Goal: Information Seeking & Learning: Learn about a topic

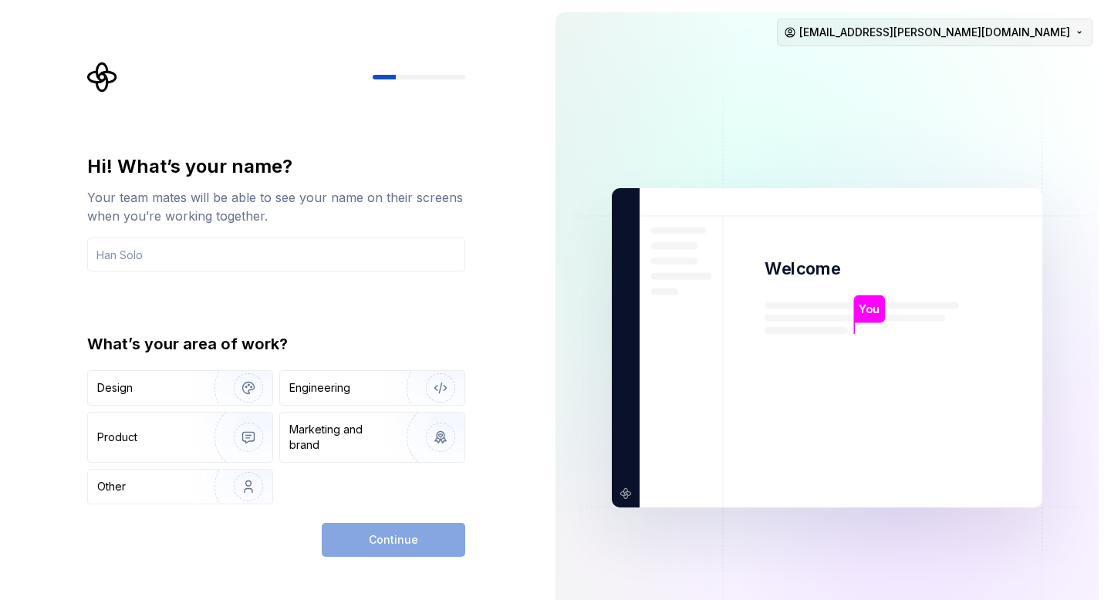
click at [954, 30] on html "Hi! What’s your name? Your team mates will be able to see your name on their sc…" at bounding box center [555, 300] width 1111 height 600
click at [941, 96] on div "Delete account" at bounding box center [995, 97] width 147 height 15
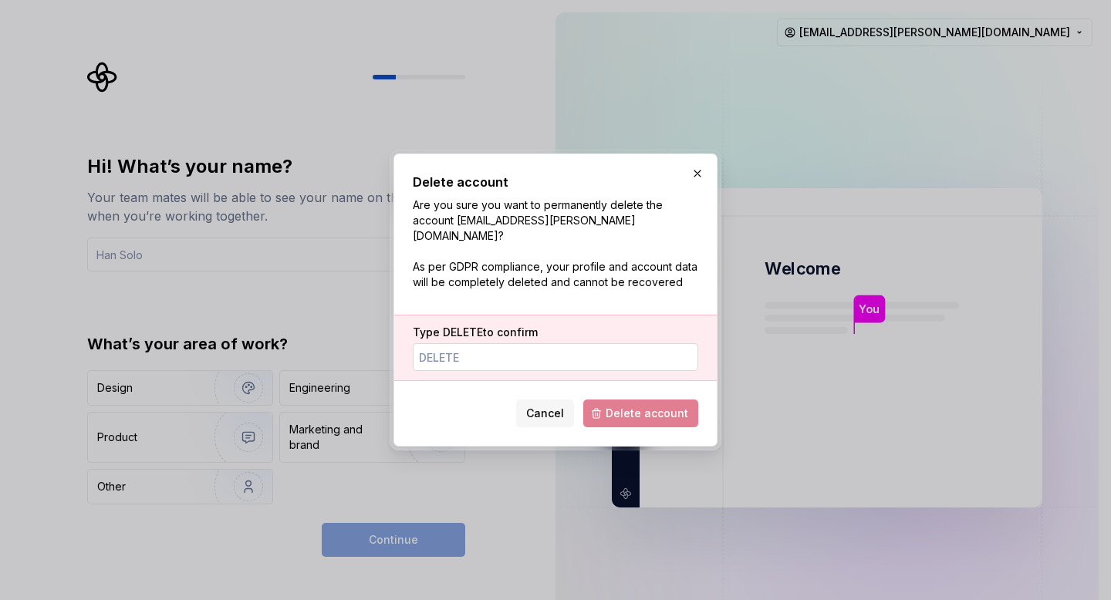
click at [453, 353] on input "Type DELETE to confirm" at bounding box center [556, 357] width 286 height 28
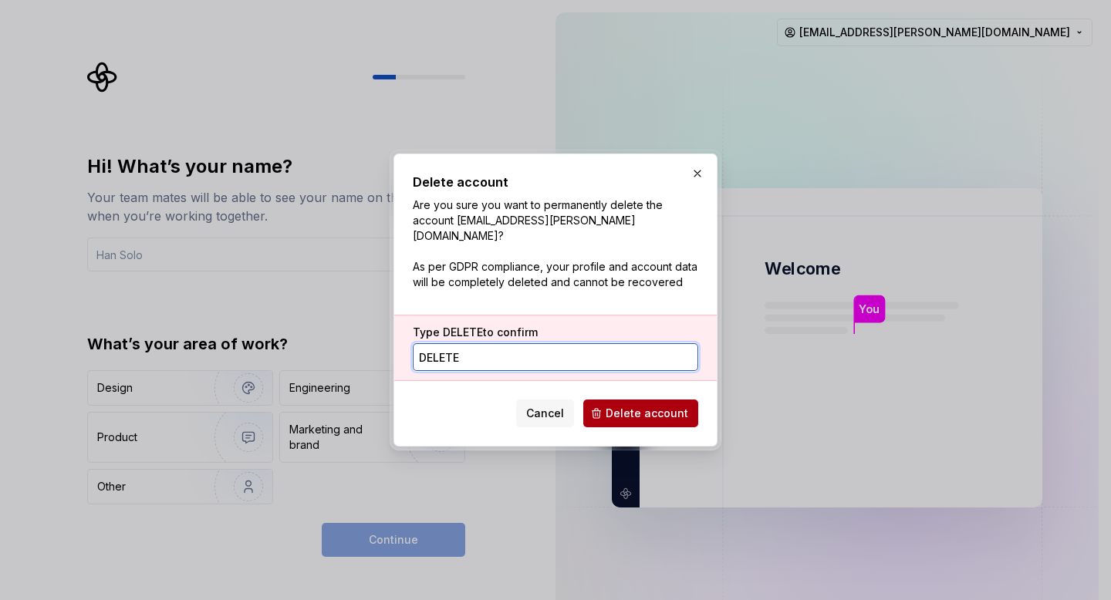
type input "DELETE"
click at [632, 415] on button "Delete account" at bounding box center [640, 414] width 115 height 28
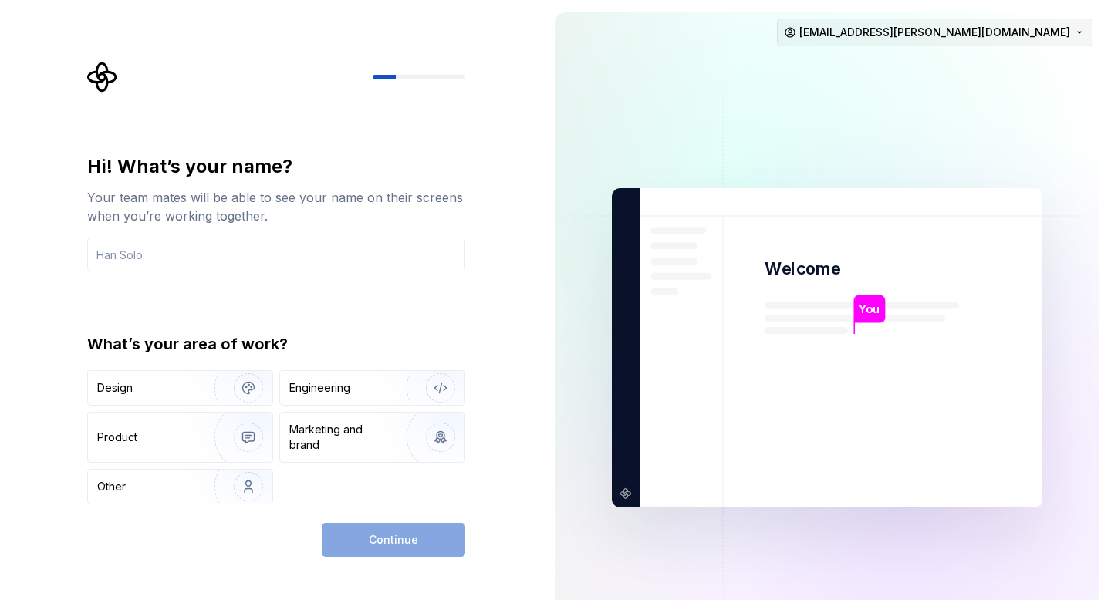
click at [979, 26] on html "Hi! What’s your name? Your team mates will be able to see your name on their sc…" at bounding box center [555, 300] width 1111 height 600
click at [964, 75] on div "Sign out" at bounding box center [985, 65] width 177 height 25
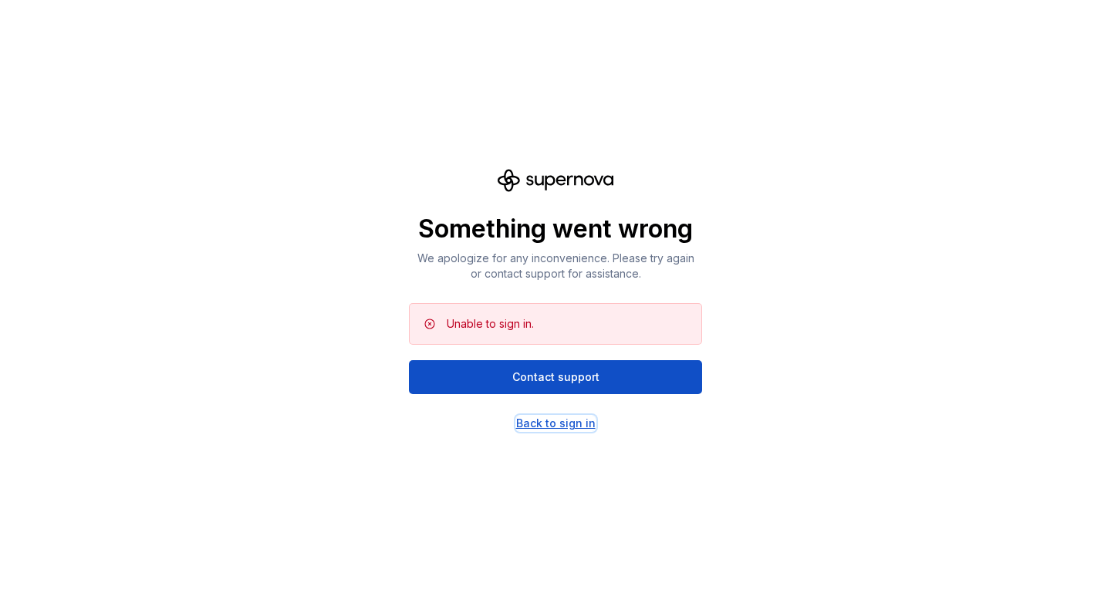
click at [563, 427] on div "Back to sign in" at bounding box center [555, 423] width 79 height 15
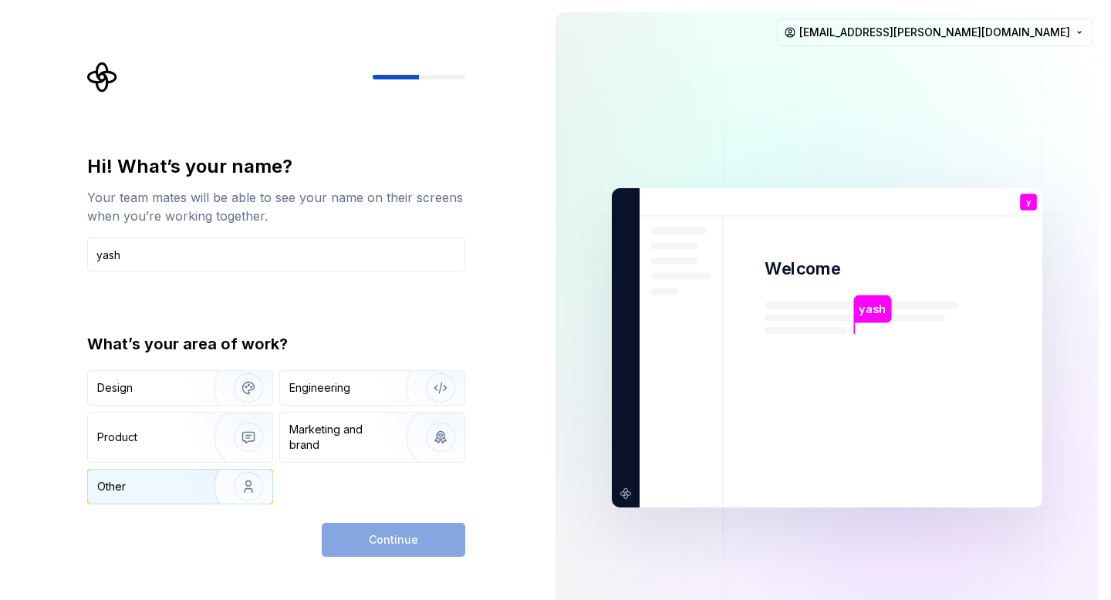
type input "yash"
click at [217, 495] on img "button" at bounding box center [238, 486] width 99 height 103
click at [404, 549] on button "Continue" at bounding box center [394, 540] width 144 height 34
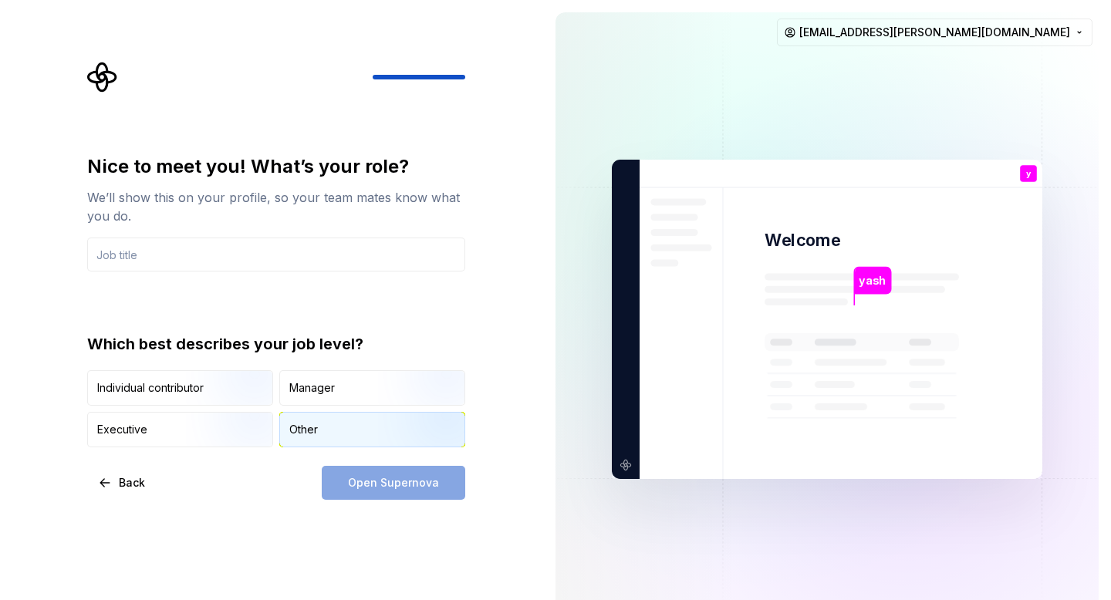
click at [319, 416] on div "Other" at bounding box center [372, 430] width 184 height 34
click at [367, 476] on div "Open Supernova" at bounding box center [394, 483] width 144 height 34
click at [351, 495] on div "Open Supernova" at bounding box center [394, 483] width 144 height 34
click at [191, 272] on div "Nice to meet you! What’s your role? We’ll show this on your profile, so your te…" at bounding box center [276, 300] width 378 height 293
click at [181, 252] on input "text" at bounding box center [276, 255] width 378 height 34
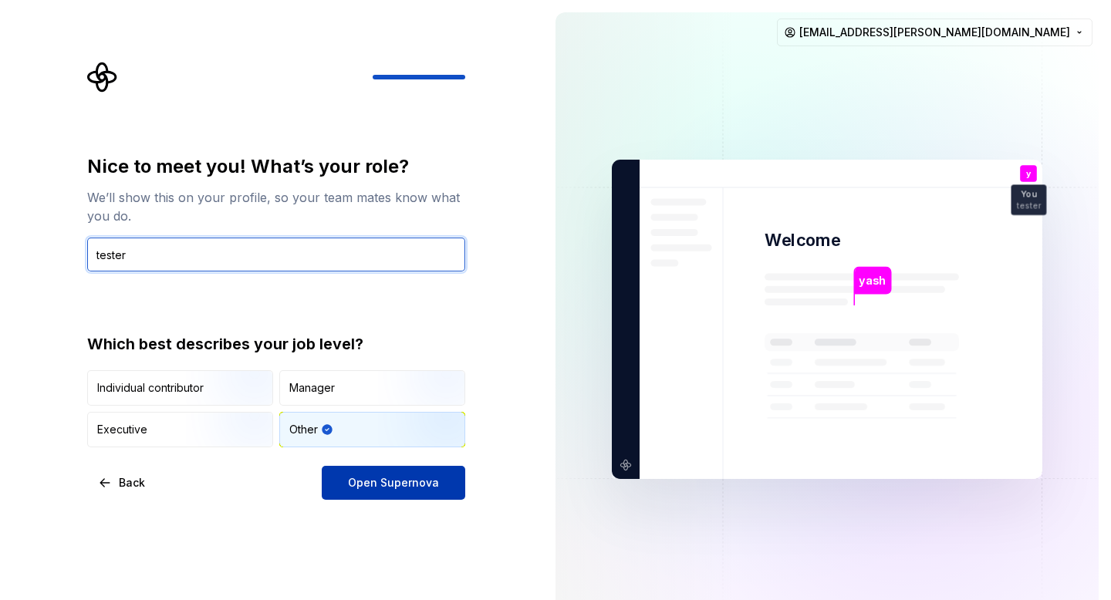
type input "tester"
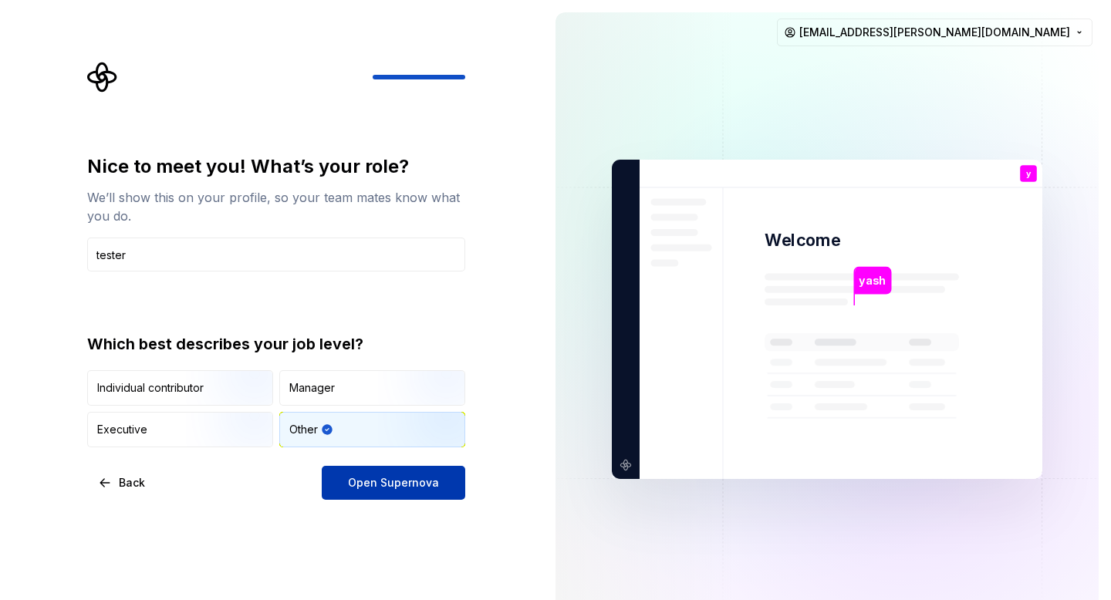
click at [398, 478] on span "Open Supernova" at bounding box center [393, 482] width 91 height 15
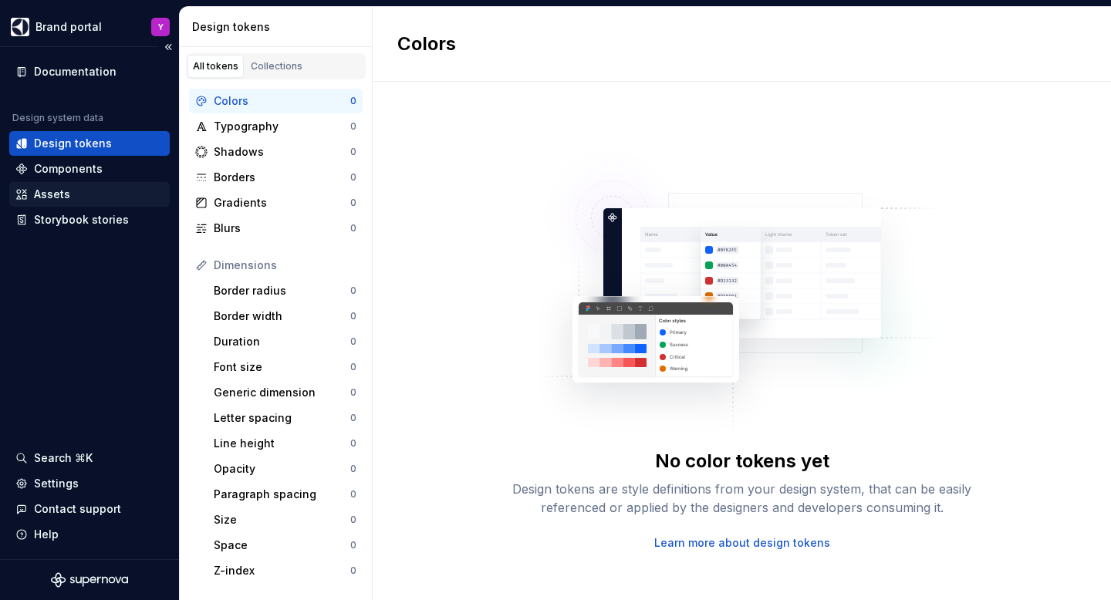
click at [63, 200] on div "Assets" at bounding box center [52, 194] width 36 height 15
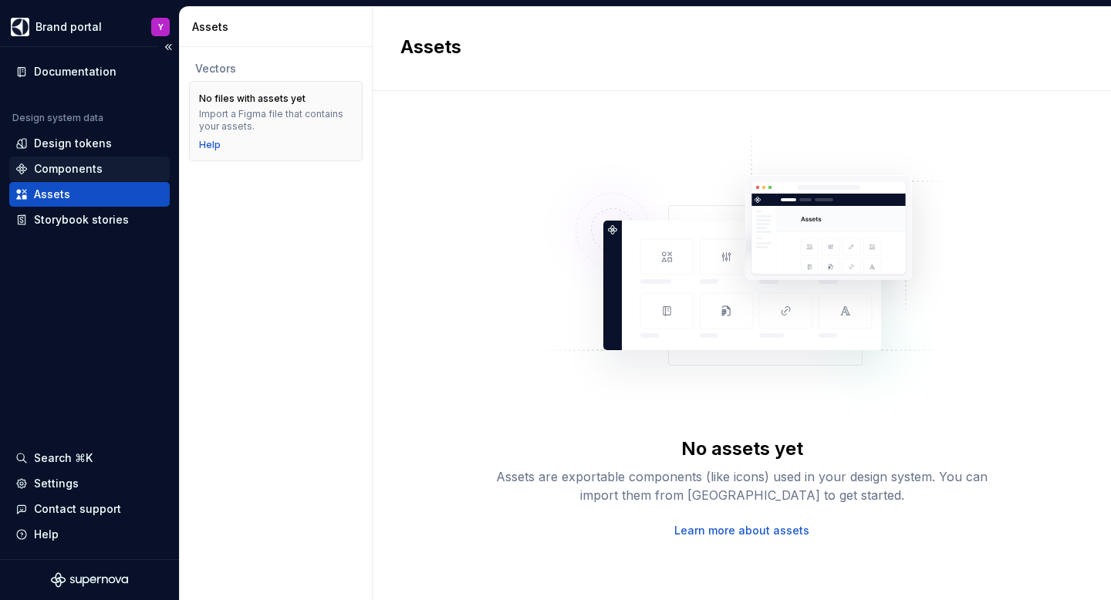
click at [75, 170] on div "Components" at bounding box center [68, 168] width 69 height 15
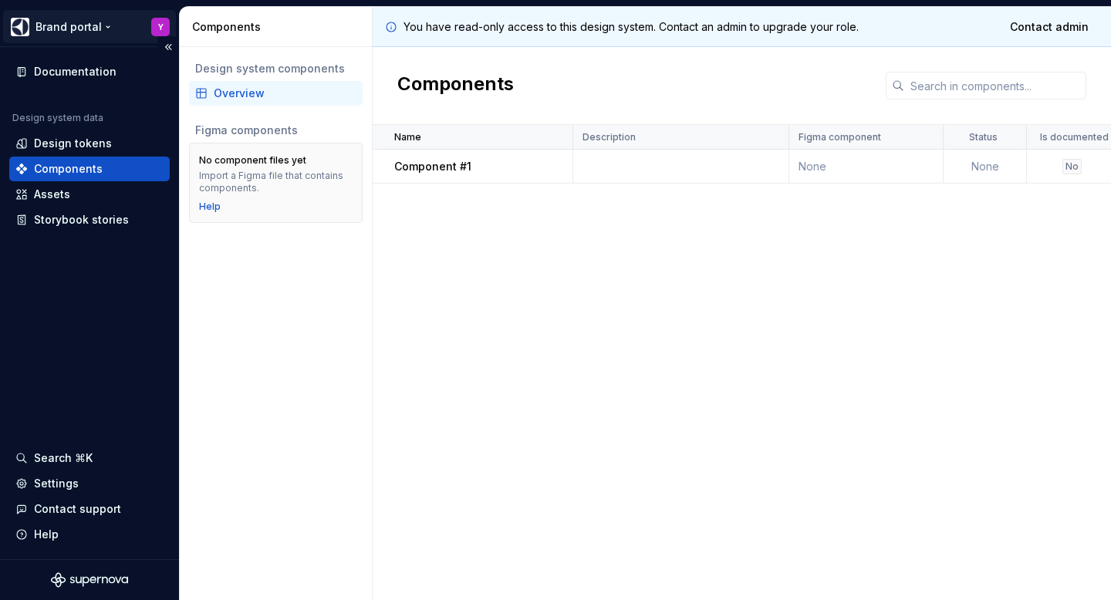
click at [43, 31] on html "Brand portal Y Documentation Design system data Design tokens Components Assets…" at bounding box center [555, 300] width 1111 height 600
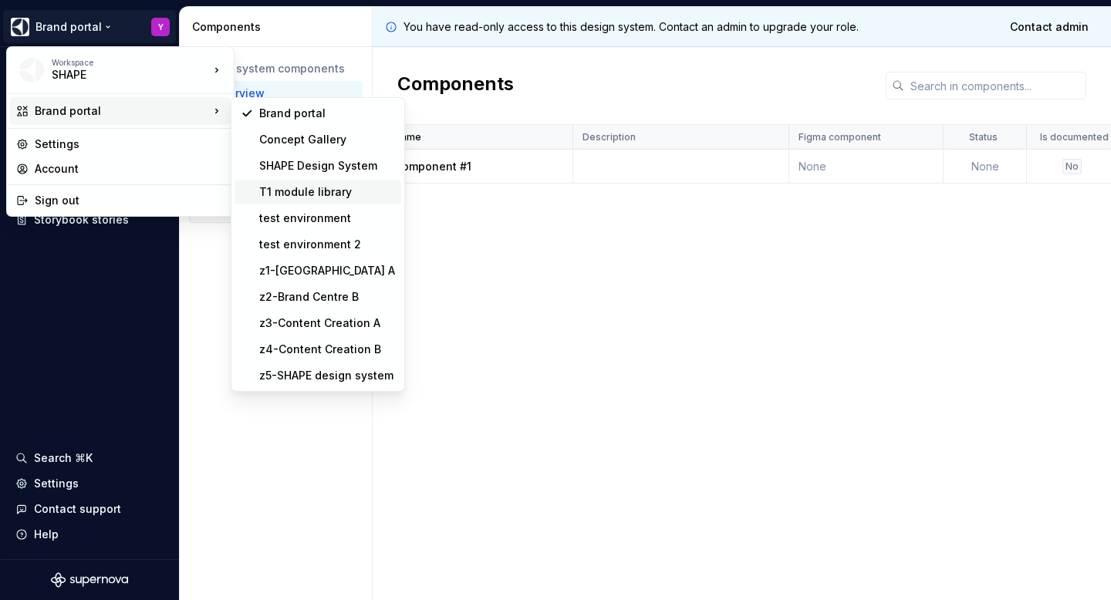
click at [292, 187] on div "T1 module library" at bounding box center [327, 191] width 136 height 15
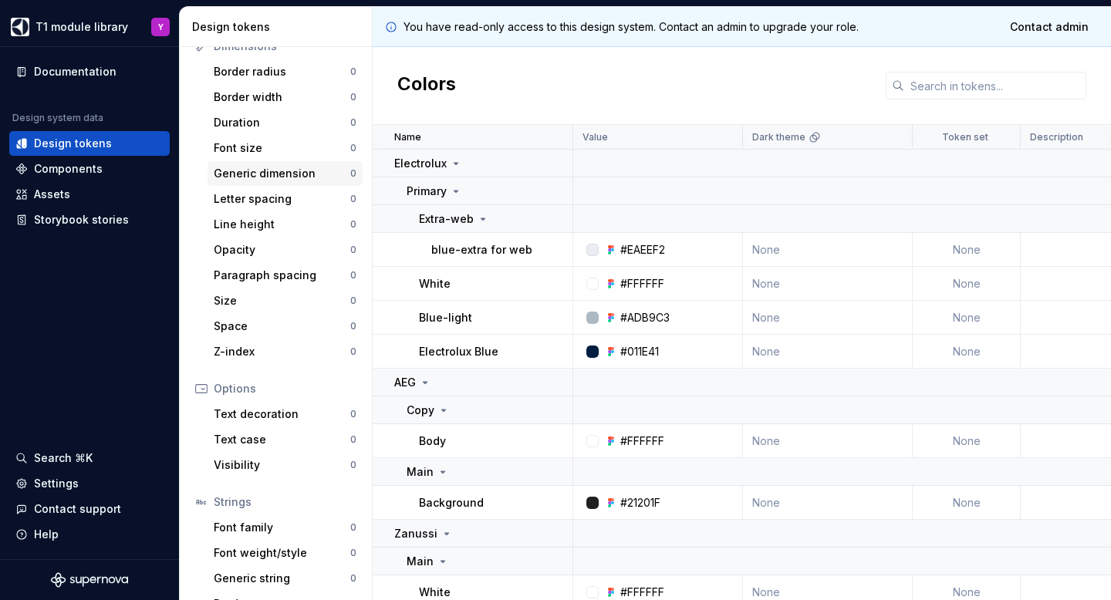
scroll to position [245, 0]
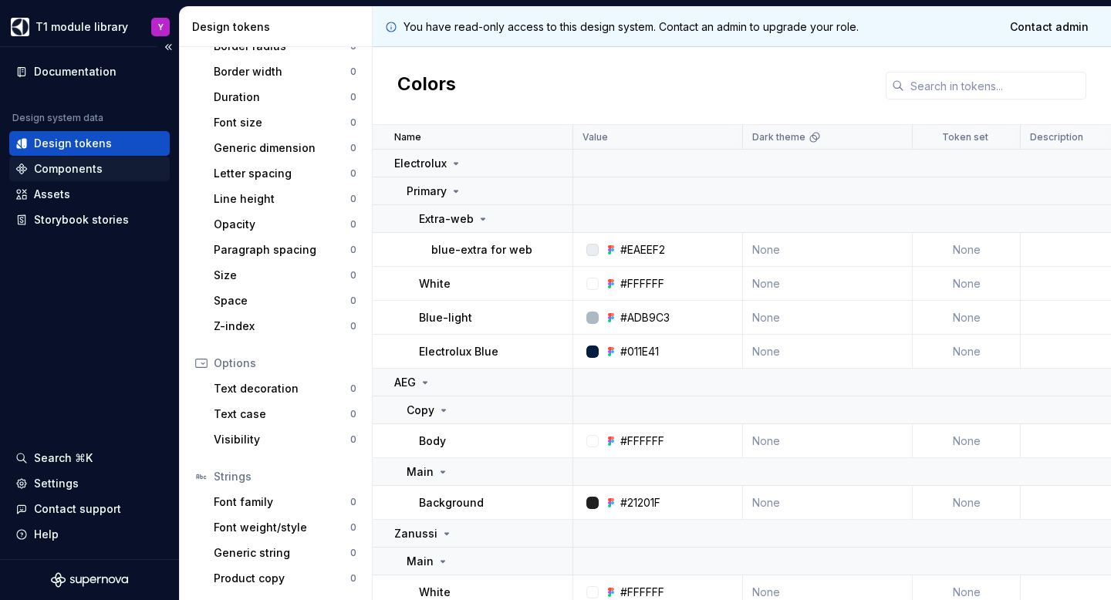
click at [93, 168] on div "Components" at bounding box center [68, 168] width 69 height 15
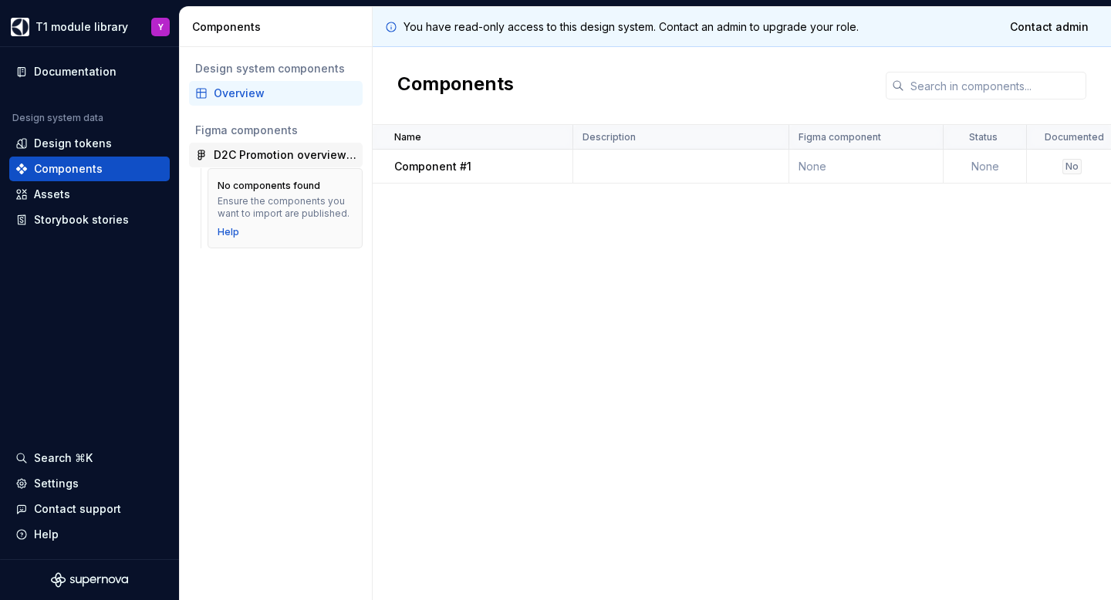
click at [289, 162] on div "D2C Promotion overview page / D2C Promotion PLP" at bounding box center [285, 154] width 143 height 15
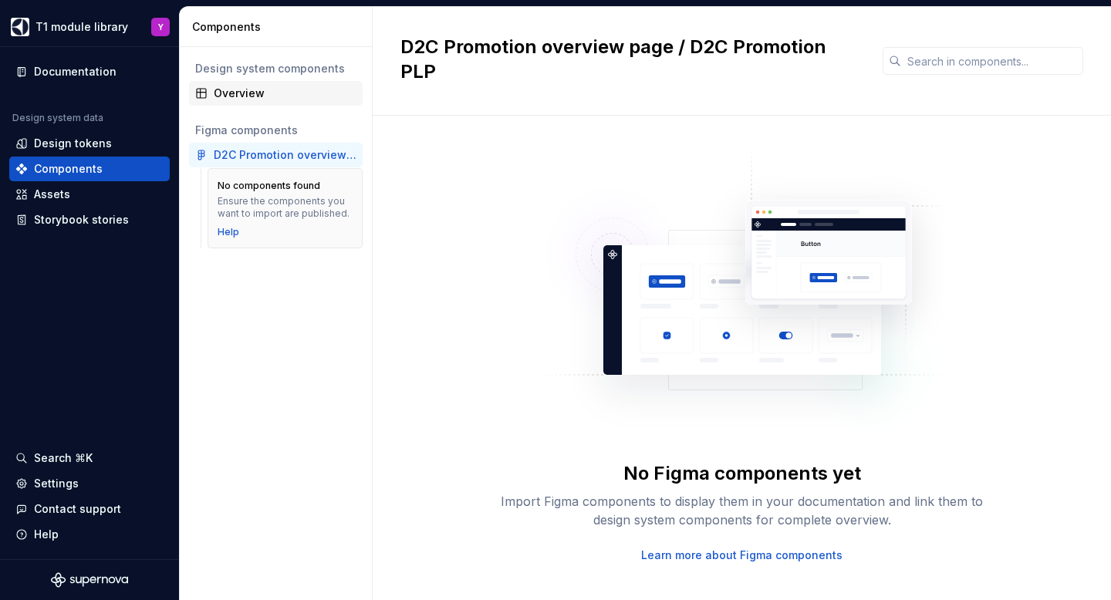
click at [228, 94] on div "Overview" at bounding box center [285, 93] width 143 height 15
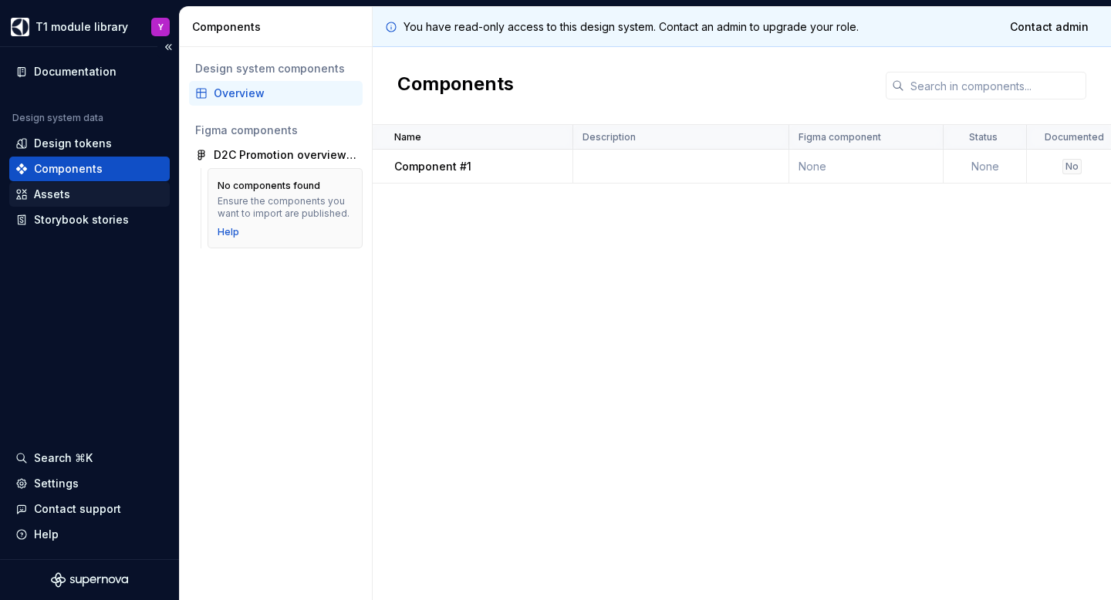
click at [57, 200] on div "Assets" at bounding box center [52, 194] width 36 height 15
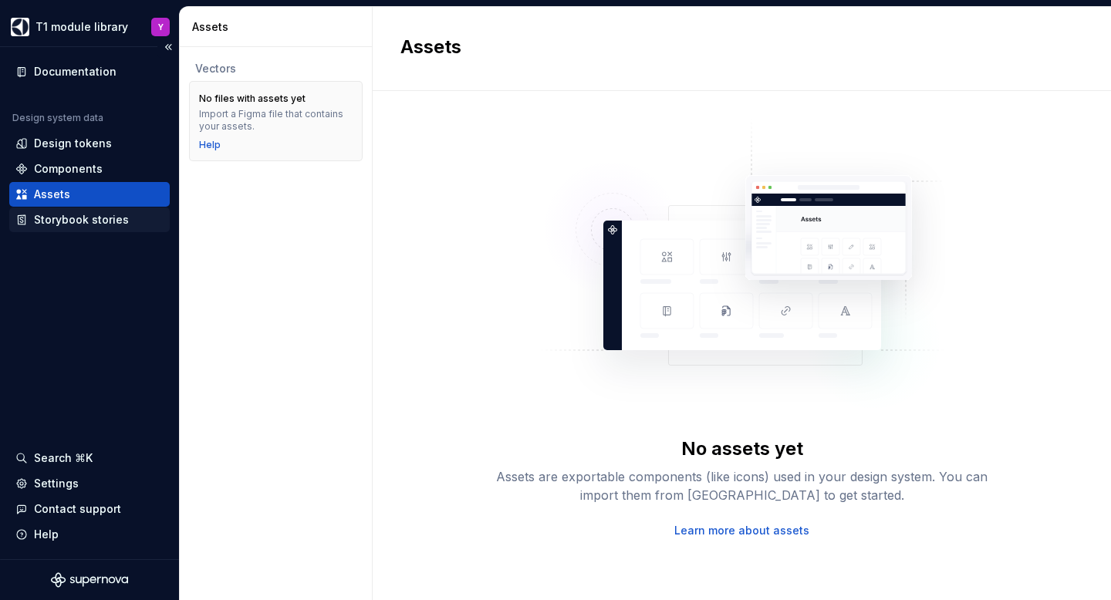
click at [57, 220] on div "Storybook stories" at bounding box center [81, 219] width 95 height 15
